Goal: Navigation & Orientation: Understand site structure

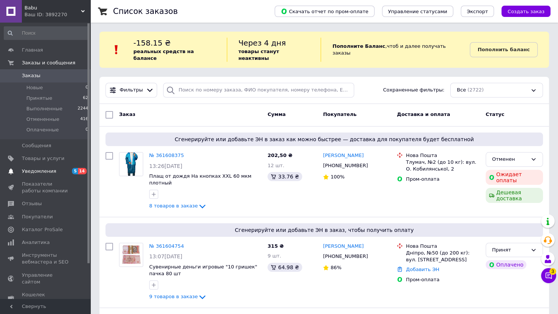
click at [45, 170] on span "Уведомления" at bounding box center [39, 171] width 34 height 7
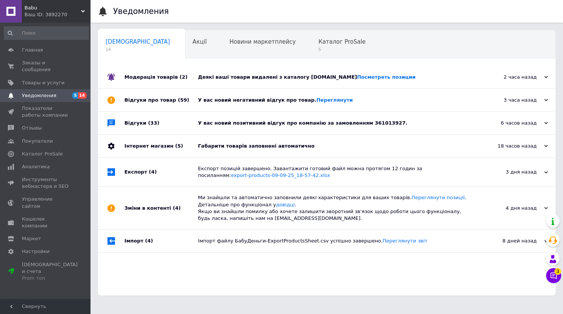
click at [234, 154] on div "Габарити товарів заповнені автоматично" at bounding box center [335, 146] width 274 height 23
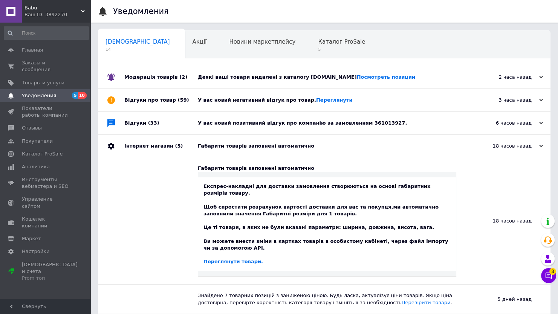
click at [187, 125] on div "Відгуки (33)" at bounding box center [160, 123] width 73 height 23
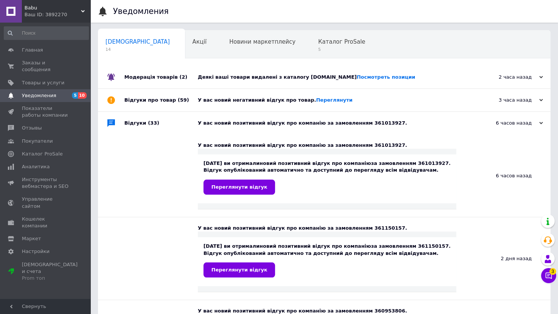
click at [187, 101] on div "Відгуки про товар (59)" at bounding box center [160, 100] width 73 height 23
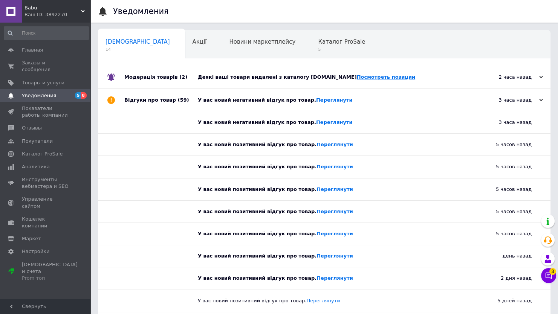
click at [357, 76] on link "Посмотреть позиции" at bounding box center [386, 77] width 58 height 6
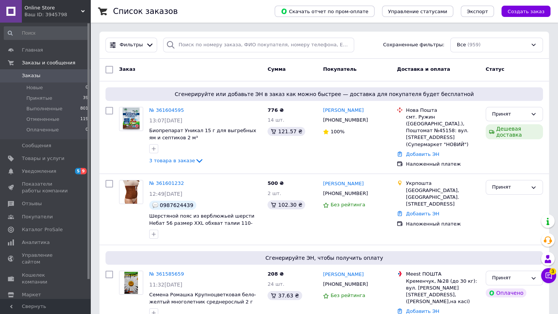
click at [57, 11] on span "Online Store" at bounding box center [52, 8] width 57 height 7
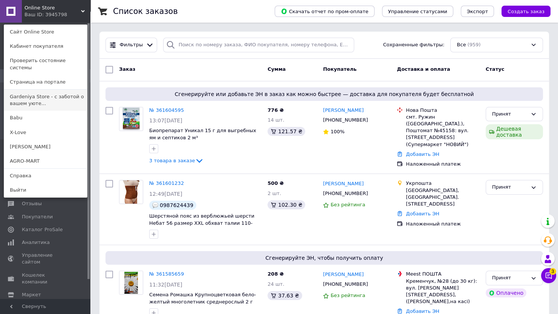
click at [24, 90] on link "Gardeniya Store - с заботой о вашем уюте..." at bounding box center [45, 100] width 83 height 21
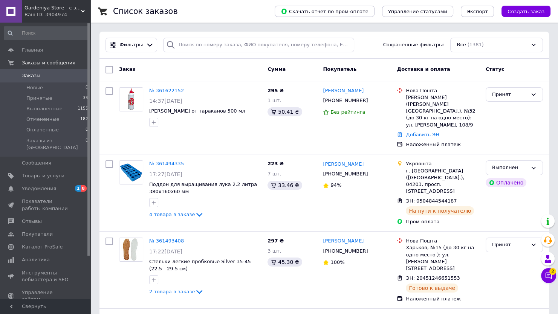
click at [37, 9] on span "Gardeniya Store - с заботой о вашем уюте!" at bounding box center [52, 8] width 57 height 7
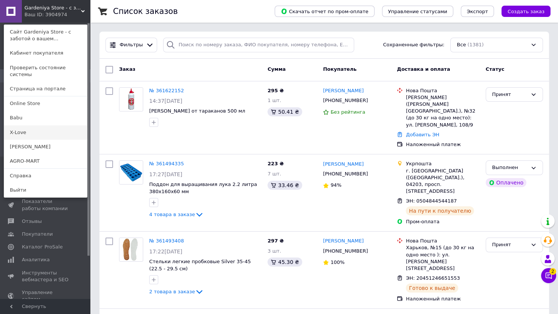
click at [30, 125] on link "X-Love" at bounding box center [45, 132] width 83 height 14
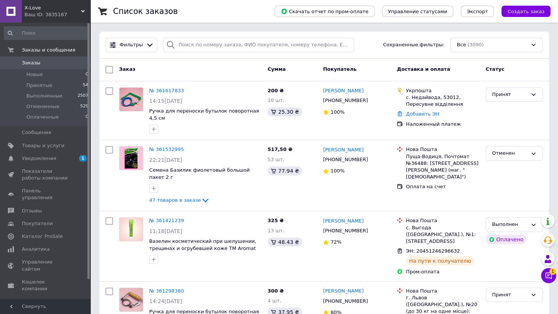
click at [45, 13] on div "Ваш ID: 3835167" at bounding box center [57, 14] width 66 height 7
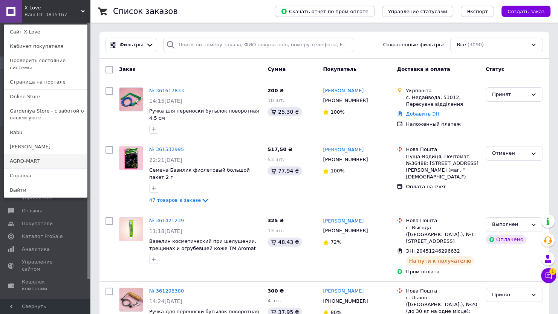
click at [33, 154] on link "AGRO-MART" at bounding box center [45, 161] width 83 height 14
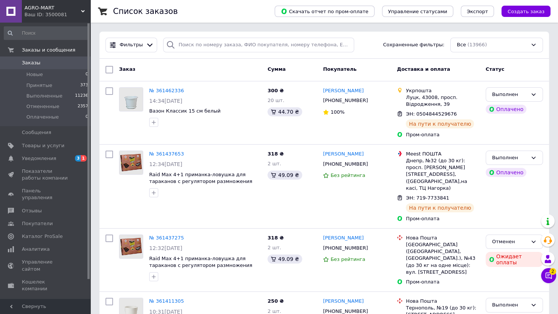
click at [54, 11] on span "AGRO-MART" at bounding box center [52, 8] width 57 height 7
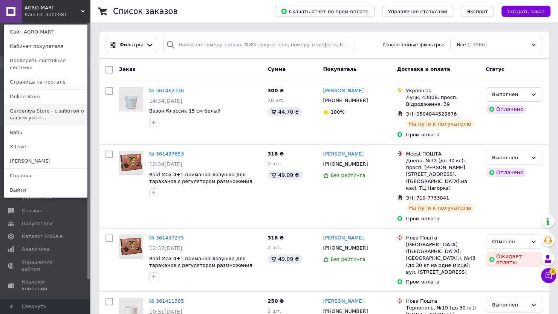
click at [29, 109] on link "Gardeniya Store - с заботой о вашем уюте..." at bounding box center [45, 114] width 83 height 21
